Goal: Task Accomplishment & Management: Manage account settings

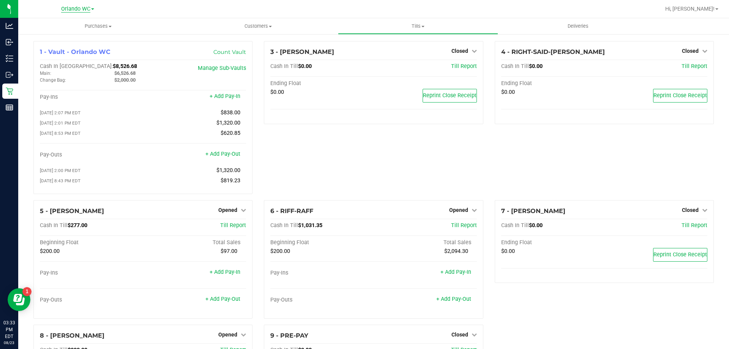
scroll to position [111, 0]
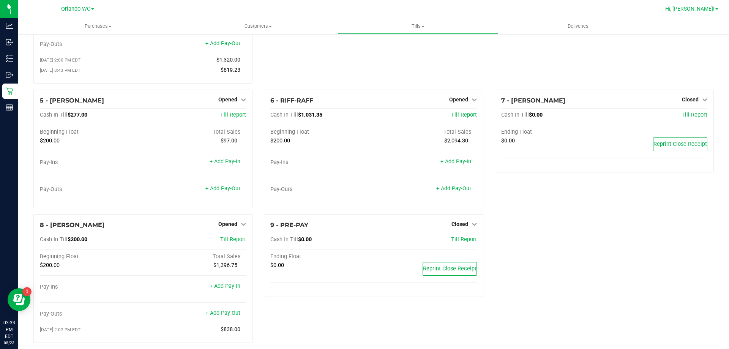
click at [698, 6] on span "Hi, [PERSON_NAME]!" at bounding box center [690, 9] width 49 height 6
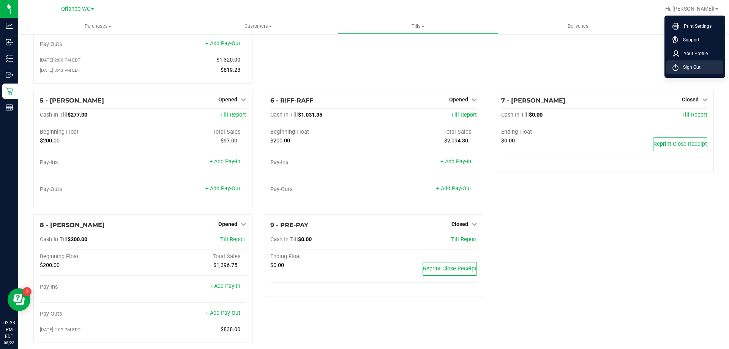
click at [682, 71] on li "Sign Out" at bounding box center [695, 67] width 57 height 14
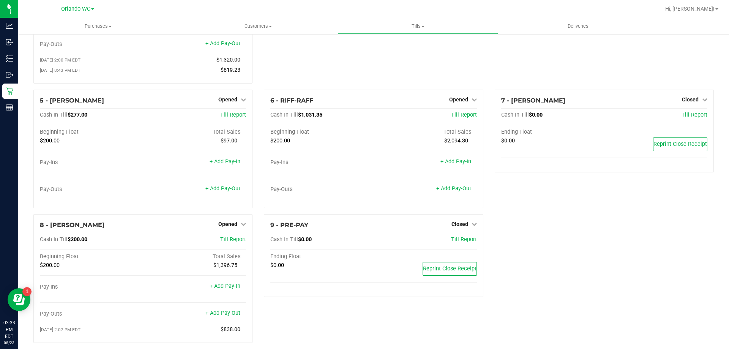
scroll to position [103, 0]
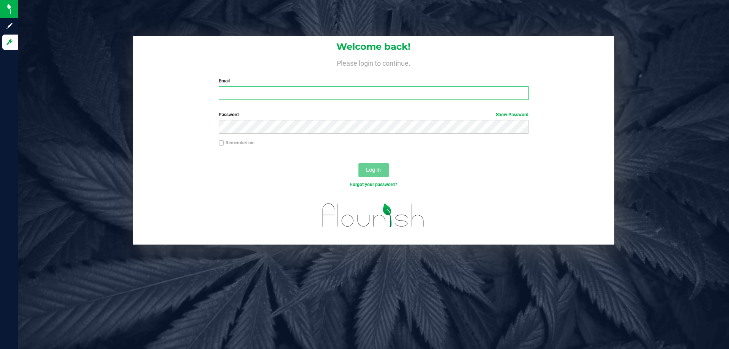
click at [287, 89] on input "Email" at bounding box center [374, 93] width 310 height 14
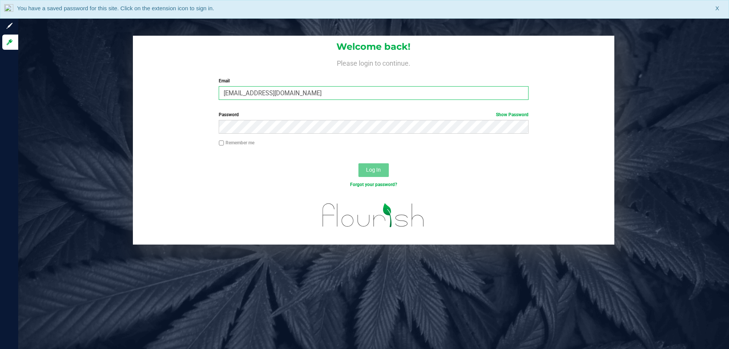
type input "kvernikos@liveparallel.com"
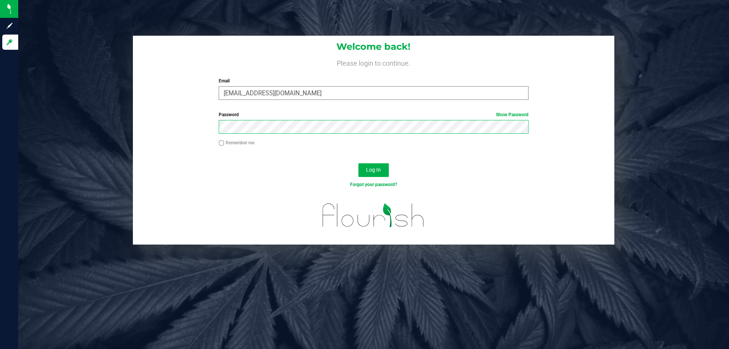
click at [359, 163] on button "Log In" at bounding box center [374, 170] width 30 height 14
